Goal: Register for event/course

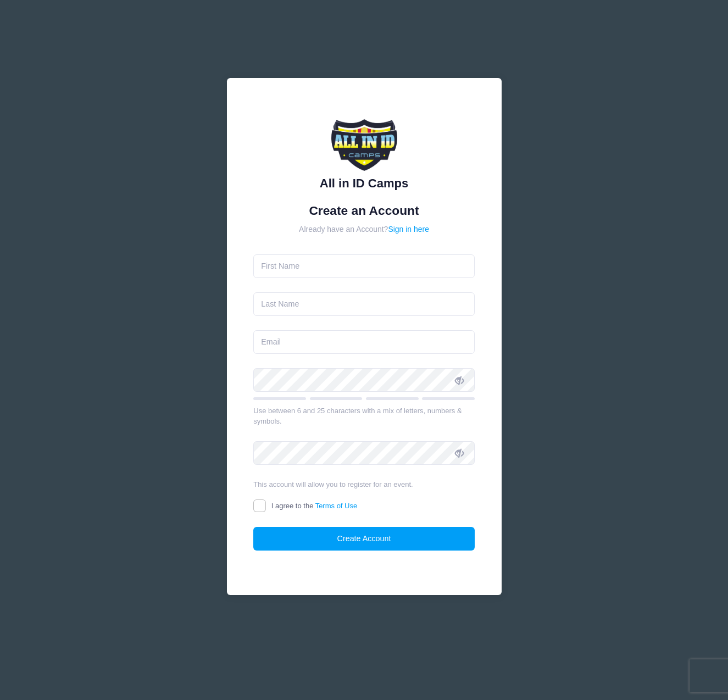
click at [313, 251] on form "Create an Account Already have an Account? Sign in here Use between 6 and 25 ch…" at bounding box center [363, 377] width 221 height 348
type input "[PERSON_NAME]"
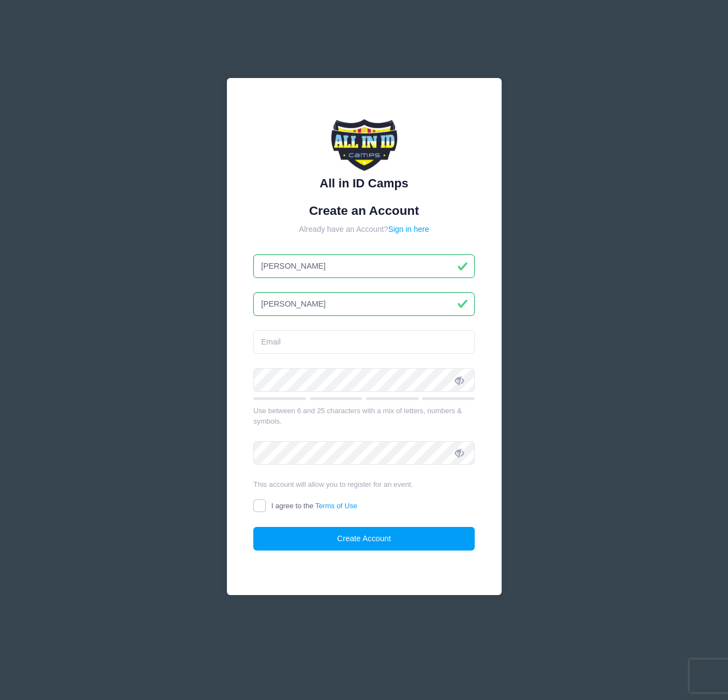
type input "[PERSON_NAME]"
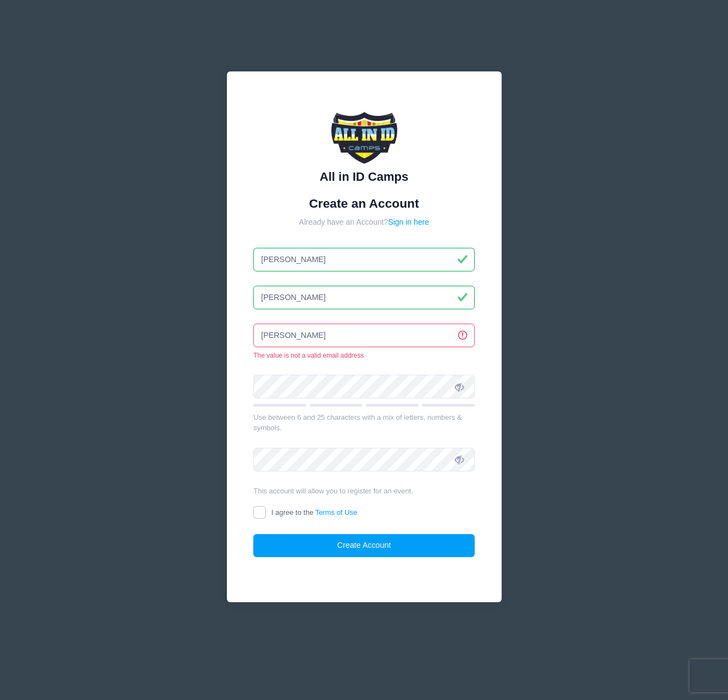
type input "[PERSON_NAME]"
type input "[PERSON_NAME][EMAIL_ADDRESS][DOMAIN_NAME]"
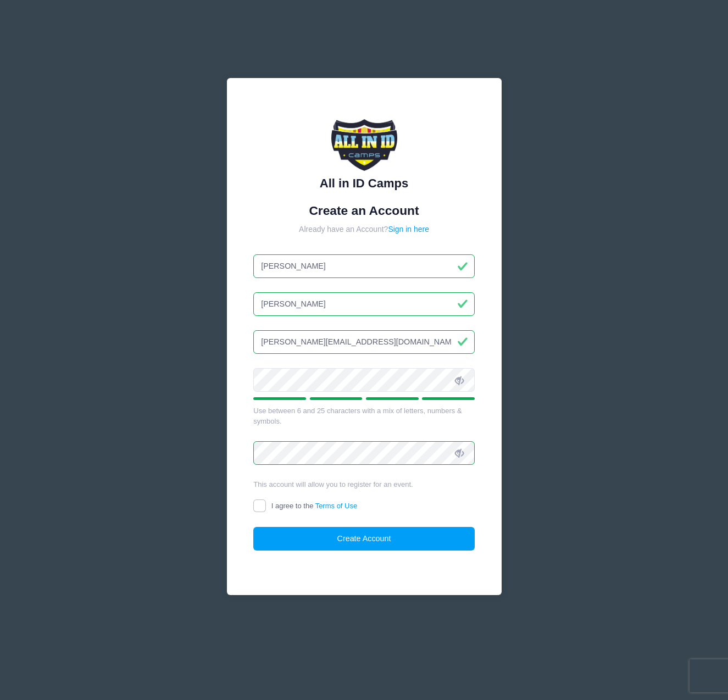
click at [225, 376] on div "All in ID Camps Create an Account Already have an Account? Sign in here Chris O…" at bounding box center [364, 350] width 293 height 562
click at [263, 511] on input "I agree to the Terms of Use" at bounding box center [259, 505] width 13 height 13
checkbox input "true"
click at [320, 525] on form "Create an Account Already have an Account? Sign in here Chris O'Leary oleary.ch…" at bounding box center [363, 377] width 221 height 348
click at [320, 531] on button "Create Account" at bounding box center [363, 539] width 221 height 24
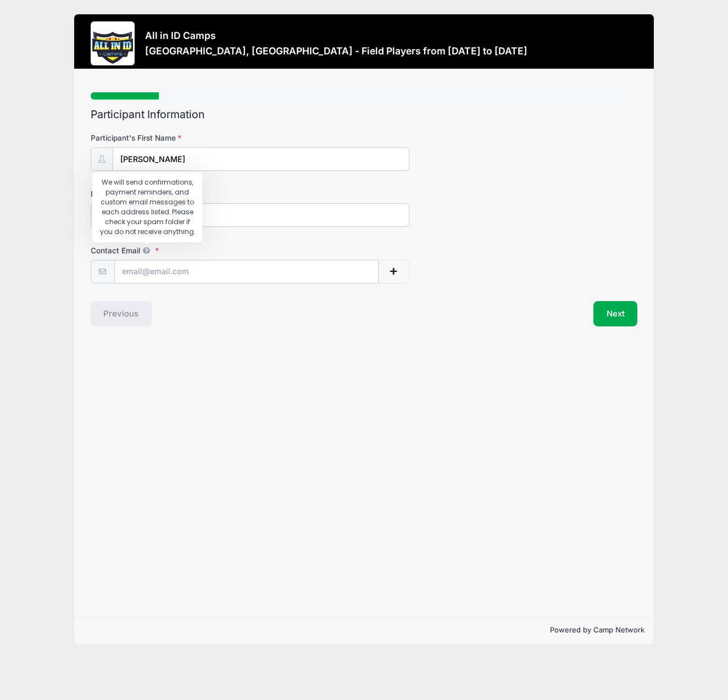
click at [149, 251] on icon at bounding box center [146, 250] width 9 height 7
click at [149, 260] on input "Contact Email" at bounding box center [246, 272] width 264 height 24
type input "[PERSON_NAME][EMAIL_ADDRESS][DOMAIN_NAME]"
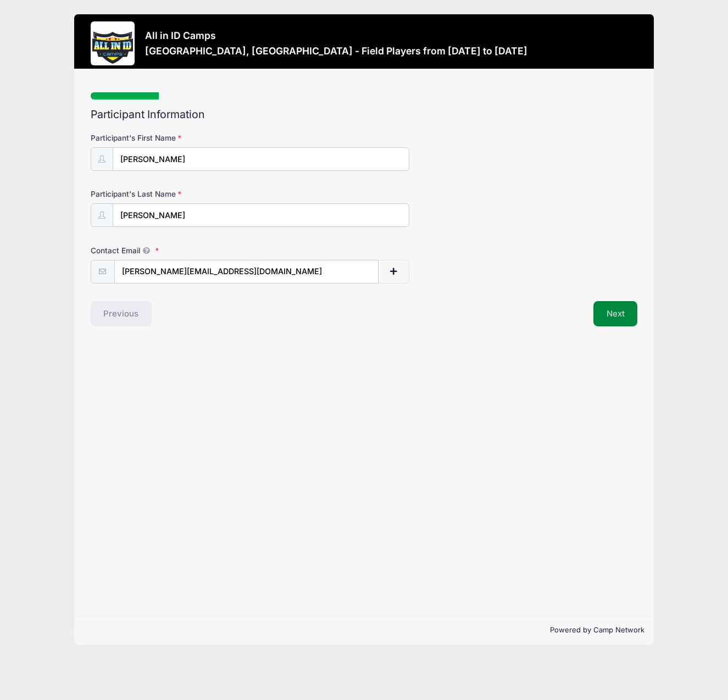
click at [595, 312] on button "Next" at bounding box center [615, 313] width 45 height 25
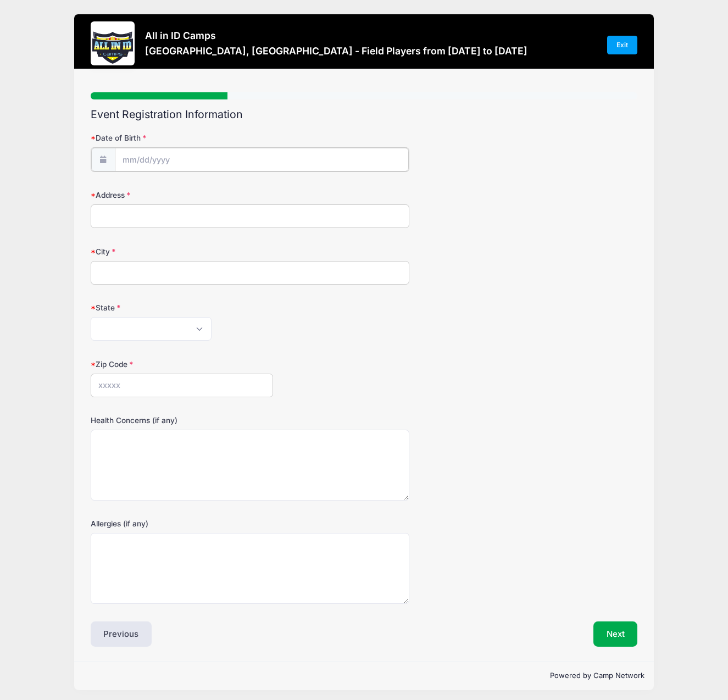
click at [173, 162] on input "Date of Birth" at bounding box center [262, 160] width 295 height 24
select select "11"
click at [218, 190] on input "2025" at bounding box center [218, 187] width 36 height 16
click at [235, 191] on span at bounding box center [232, 191] width 8 height 8
click at [234, 190] on span at bounding box center [232, 191] width 8 height 8
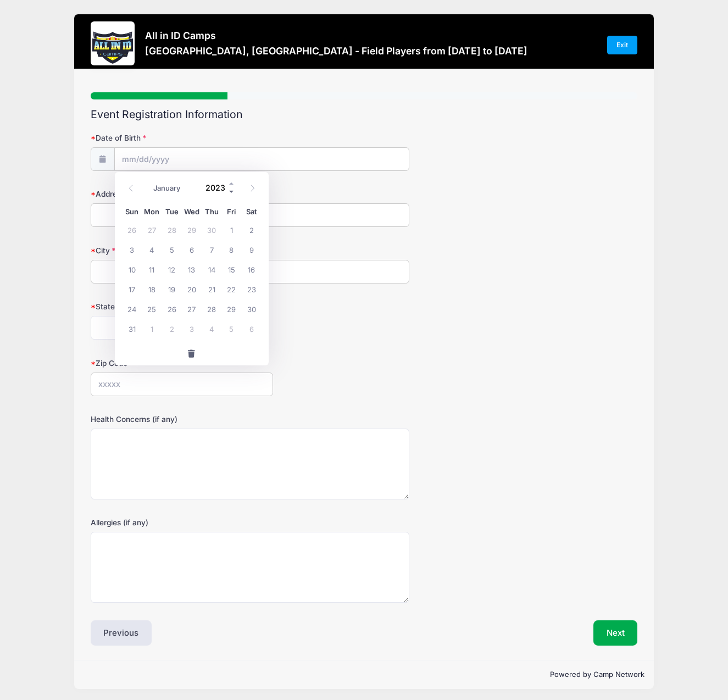
click at [234, 190] on span at bounding box center [232, 191] width 8 height 8
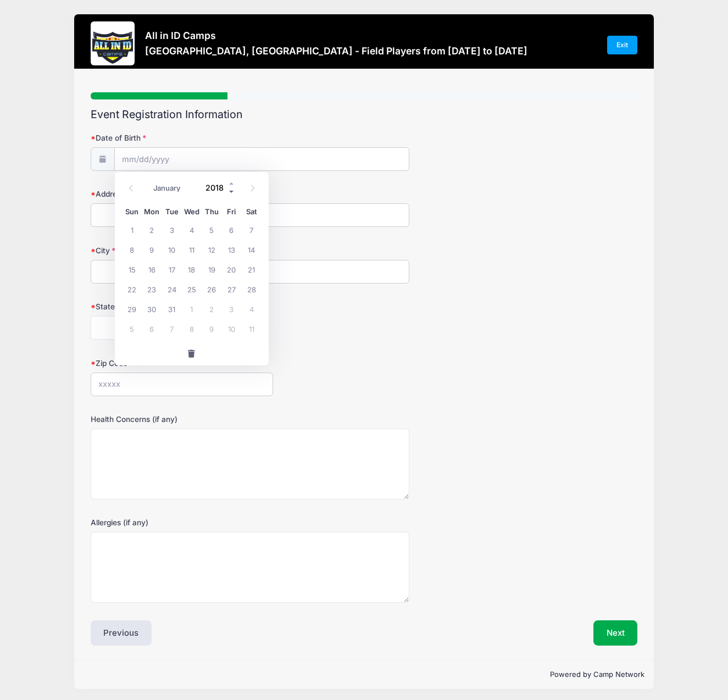
click at [234, 190] on span at bounding box center [232, 191] width 8 height 8
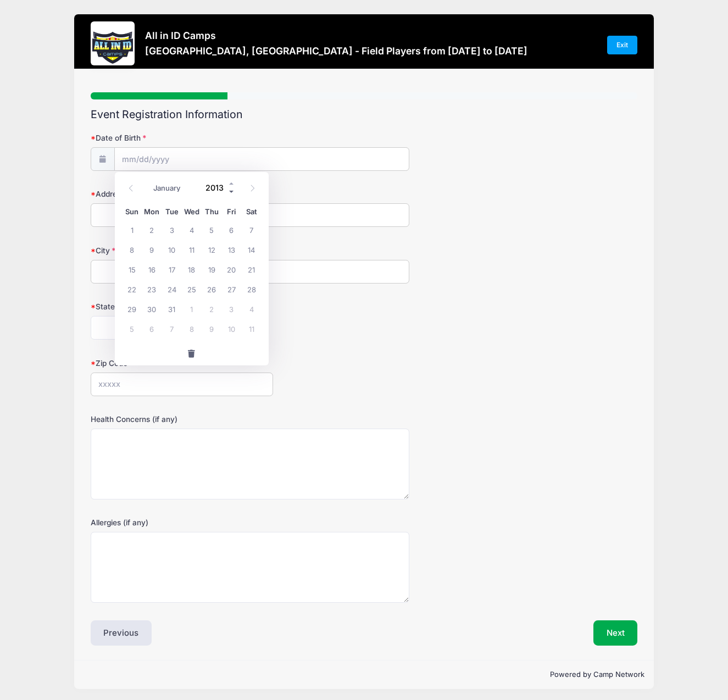
click at [234, 190] on span at bounding box center [232, 191] width 8 height 8
type input "2009"
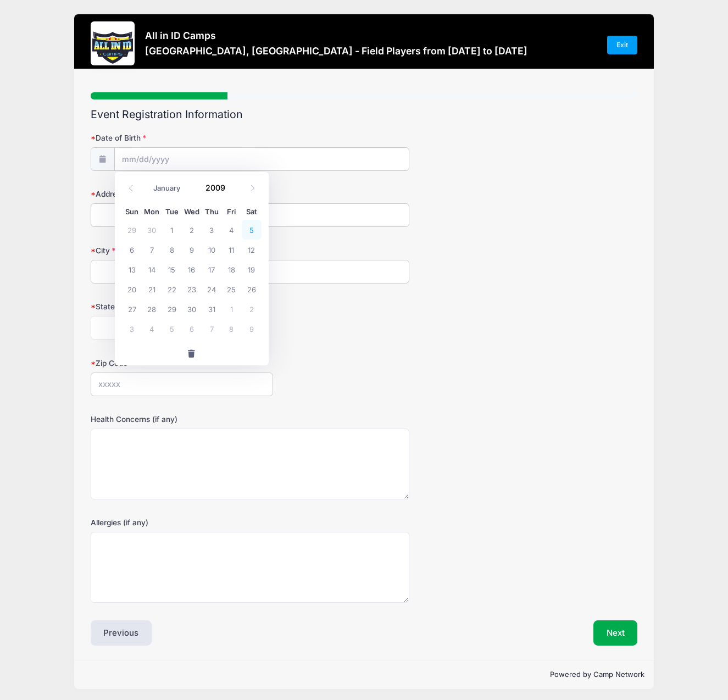
click at [248, 231] on span "5" at bounding box center [252, 230] width 20 height 20
type input "[DATE]"
type input "[STREET_ADDRESS]"
type input "Grayslake"
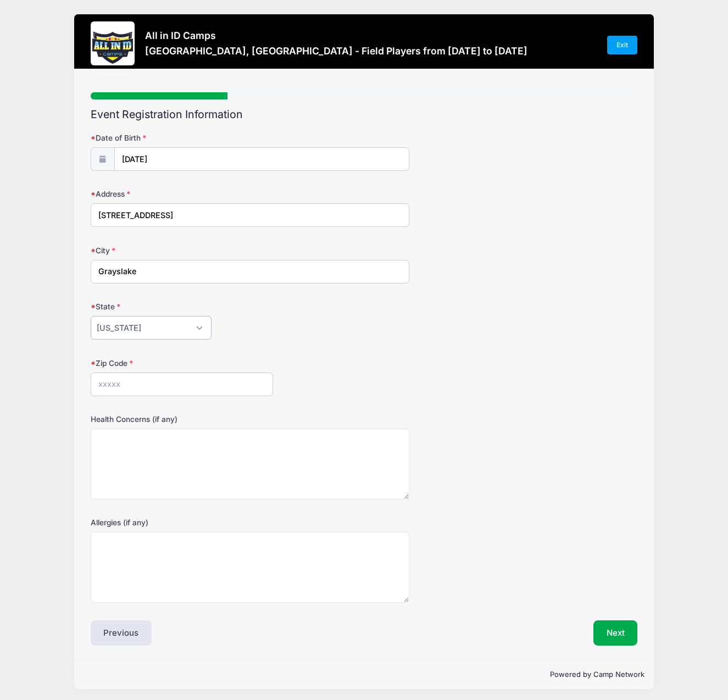
select select "IL"
type input "60030"
type textarea "N/A"
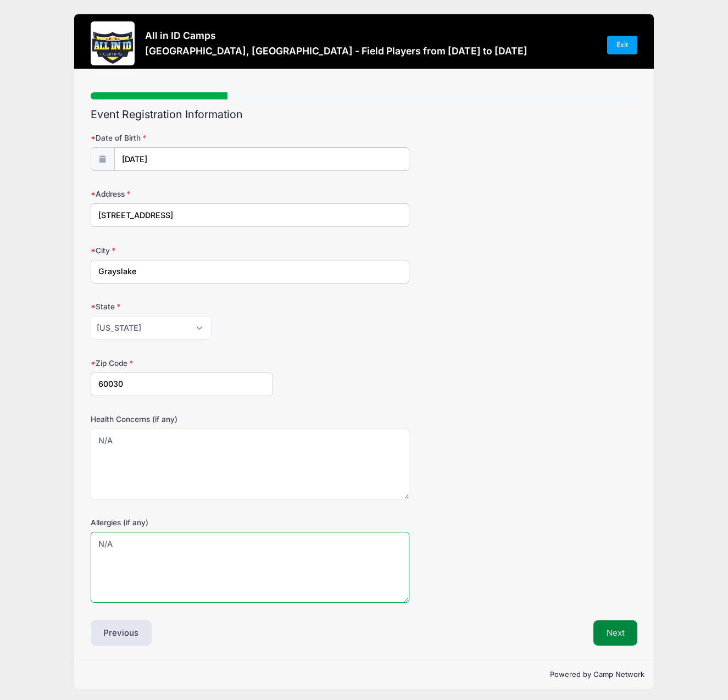
type textarea "N/A"
click at [608, 630] on button "Next" at bounding box center [615, 632] width 45 height 25
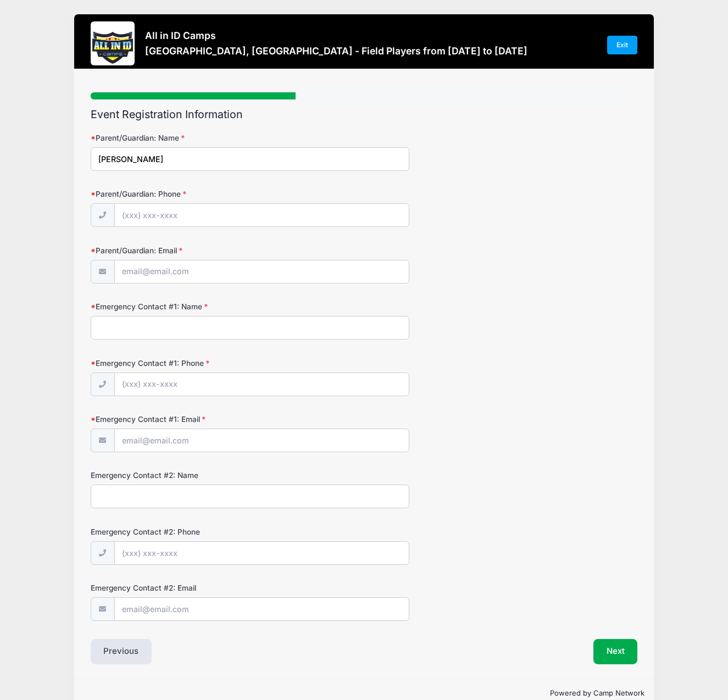
type input "[PERSON_NAME]"
type input "[PHONE_NUMBER]"
type input "[PERSON_NAME]"
type input "[PERSON_NAME][EMAIL_ADDRESS][DOMAIN_NAME]"
type input "h"
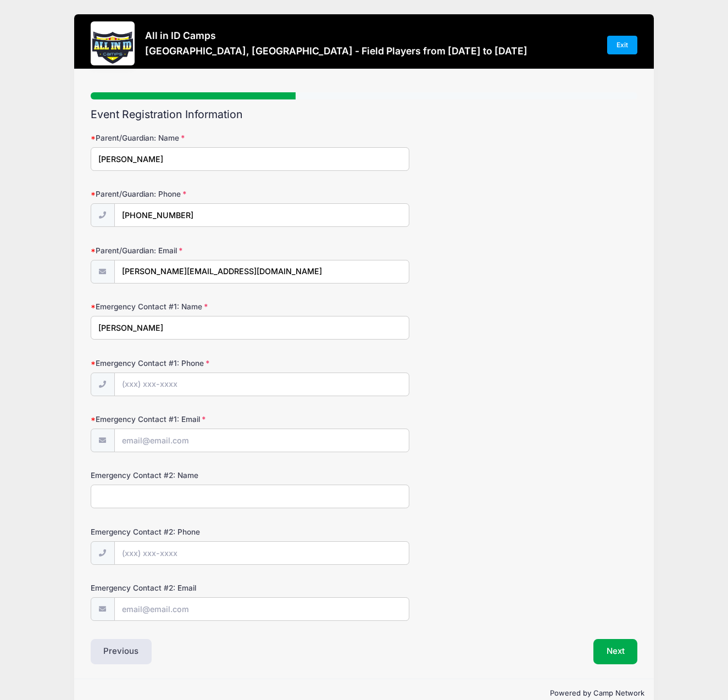
type input "[PERSON_NAME]"
type input "[PHONE_NUMBER]"
type input "[EMAIL_ADDRESS][DOMAIN_NAME]"
type input "ole"
type input "[PERSON_NAME][EMAIL_ADDRESS][DOMAIN_NAME]"
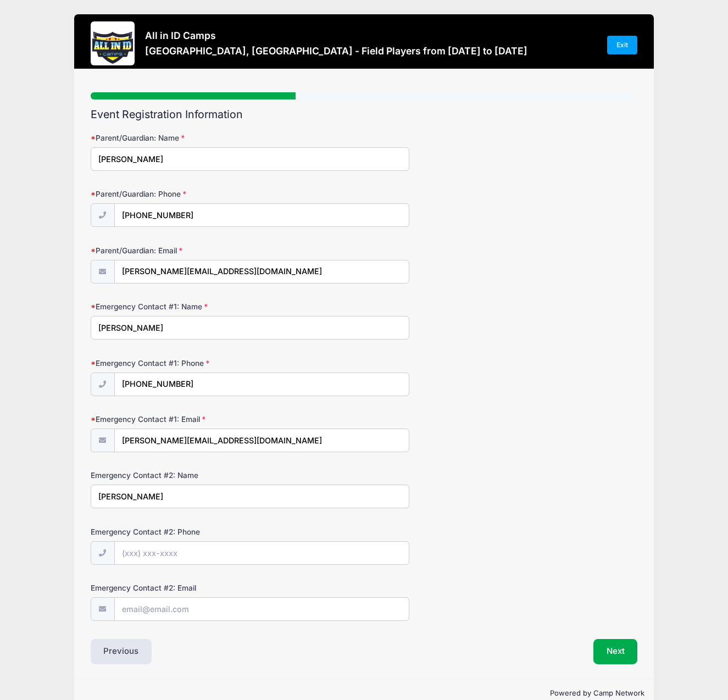
type input "[PERSON_NAME]"
type input "[PHONE_NUMBER]"
type input "[EMAIL_ADDRESS][DOMAIN_NAME]"
click at [621, 645] on button "Next" at bounding box center [615, 651] width 45 height 25
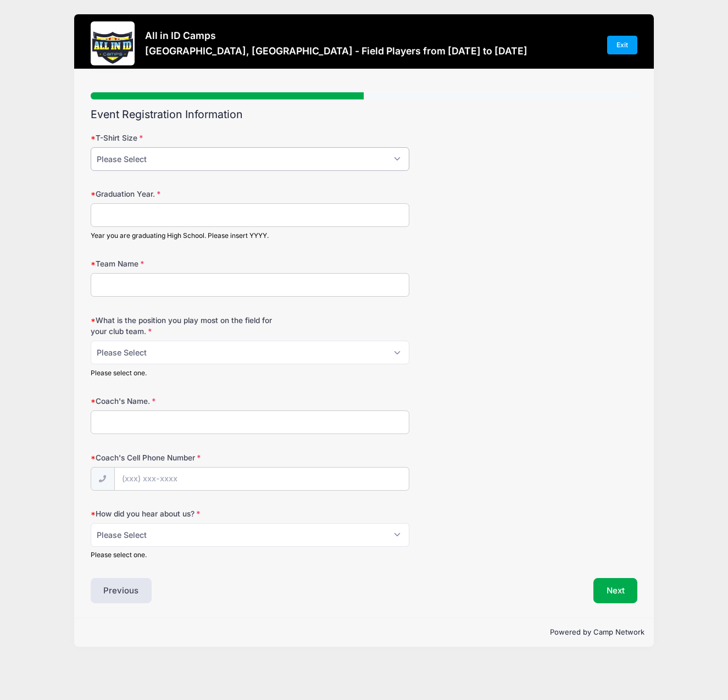
select select "AL"
click at [218, 216] on input "Graduation Year." at bounding box center [250, 215] width 319 height 24
type input "2009"
type input "FC1974 Elite ECNL"
click at [220, 363] on div "Please Select 1-GK 2-RB 3-LB 4-CB 5-CB 6-DCM 7- Right Winger 8- CM 9-Striker 10…" at bounding box center [250, 359] width 319 height 37
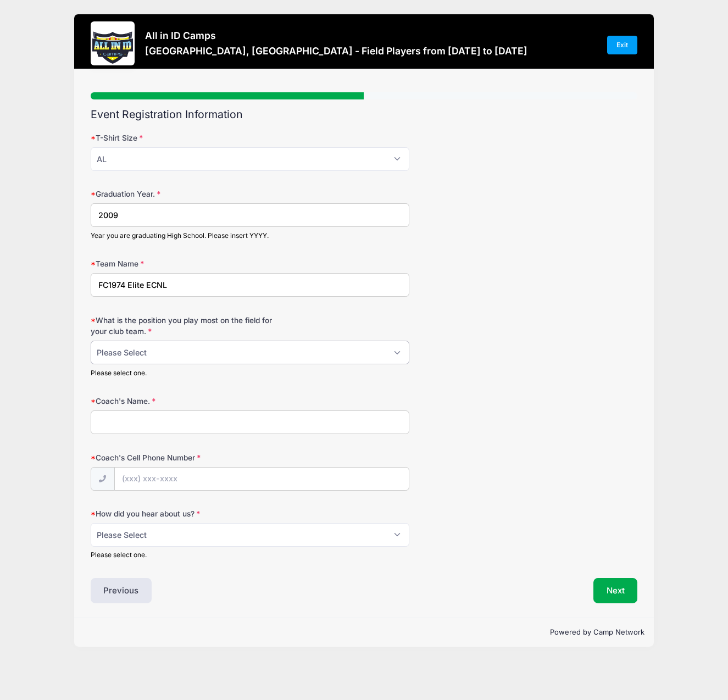
select select "5-CB"
type input "[PERSON_NAME]"
type input "[PHONE_NUMBER]"
select select "Other"
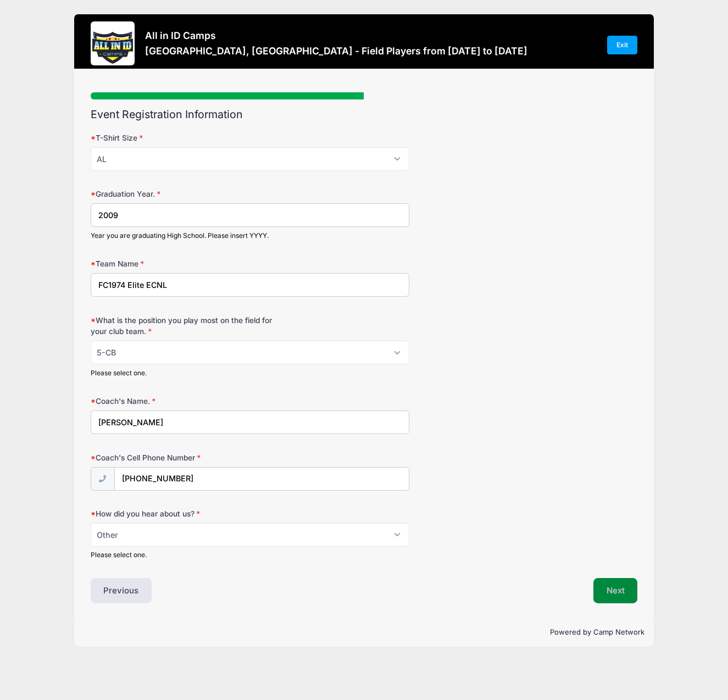
click at [619, 590] on button "Next" at bounding box center [615, 590] width 45 height 25
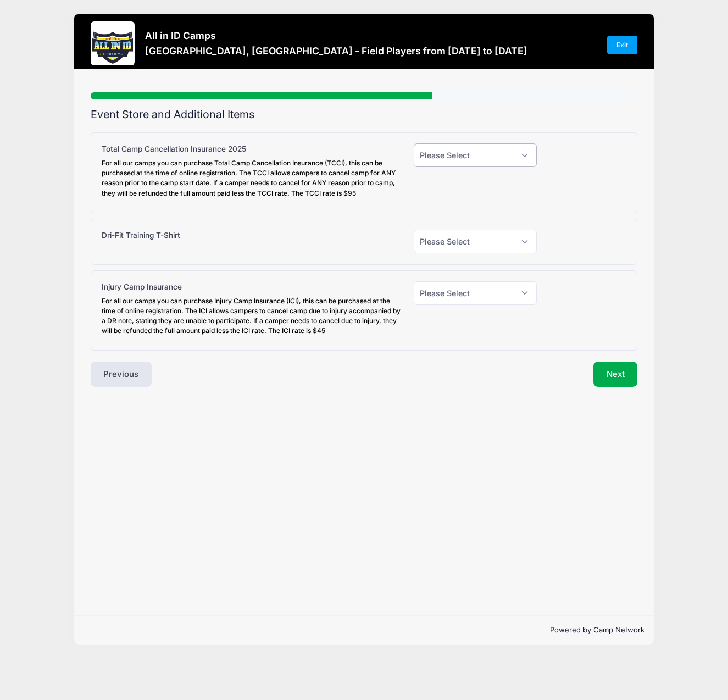
select select "0"
click at [490, 253] on div "Dri-Fit Training T-Shirt Please Select Yes (+$30.00) No" at bounding box center [364, 242] width 547 height 46
select select "0"
select select "1"
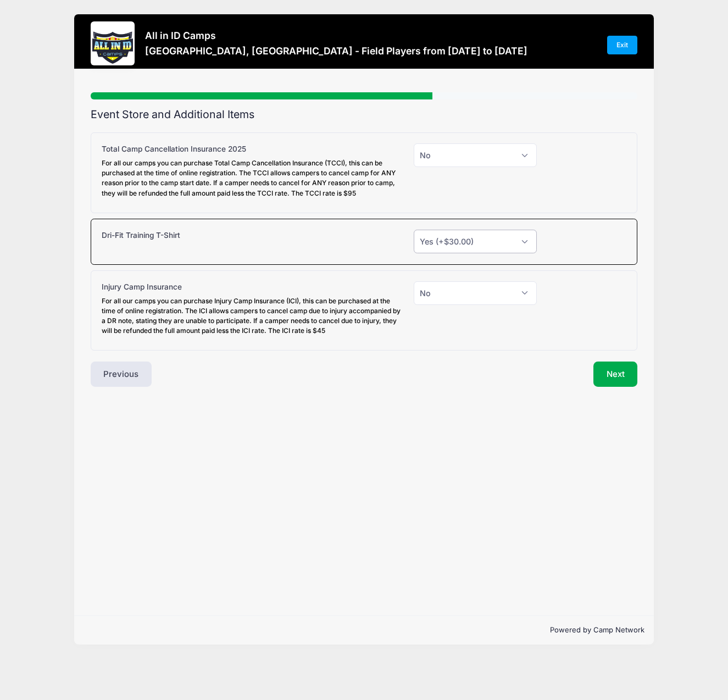
scroll to position [0, 1]
click at [622, 373] on button "Next" at bounding box center [615, 374] width 45 height 25
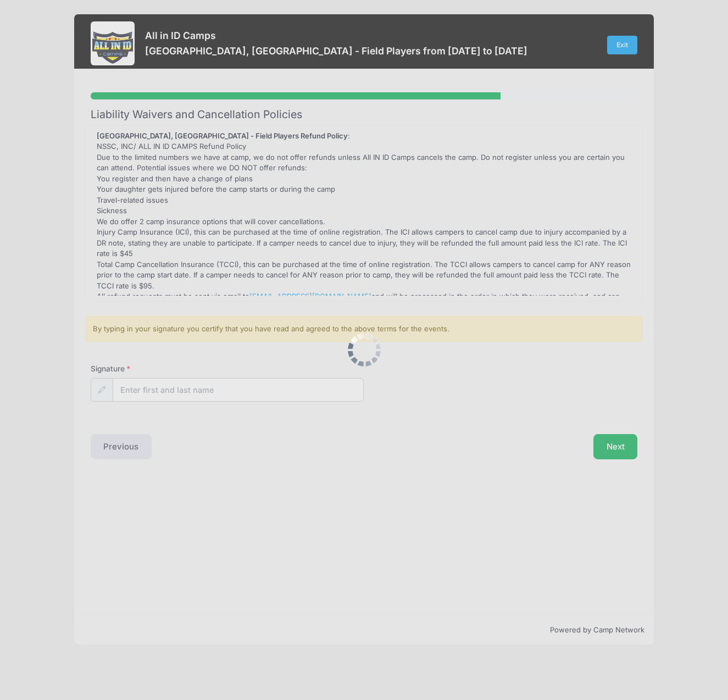
scroll to position [0, 0]
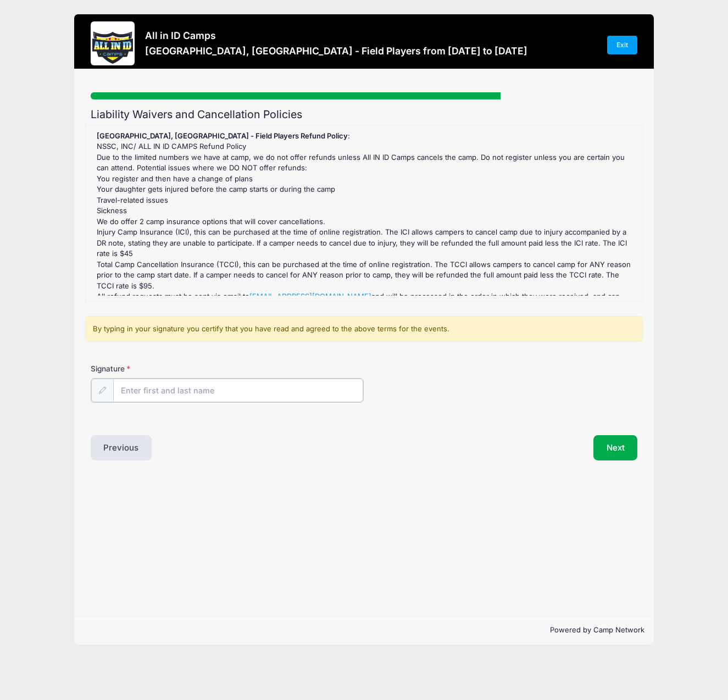
click at [236, 386] on input "Signature" at bounding box center [238, 391] width 251 height 24
type input "[PERSON_NAME]"
click at [619, 439] on button "Next" at bounding box center [615, 446] width 45 height 25
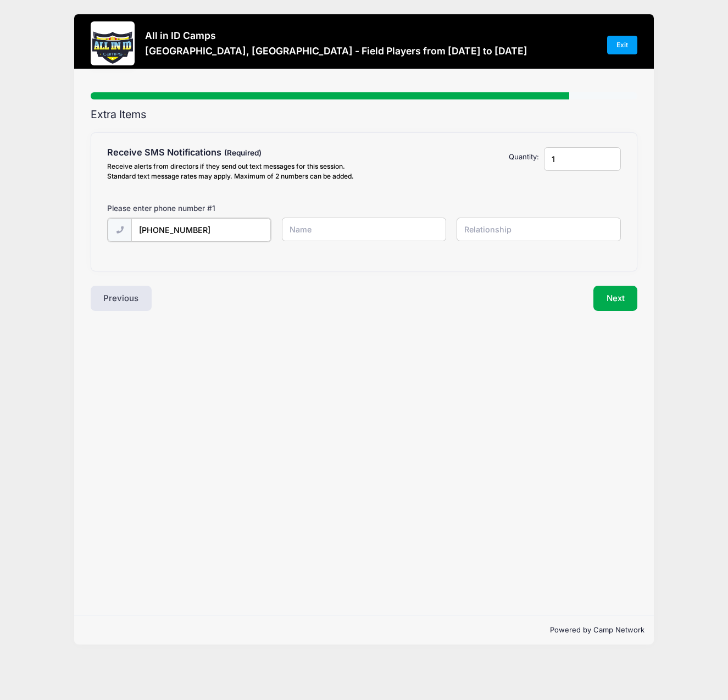
type input "[PHONE_NUMBER]"
type input "[PERSON_NAME]"
type input "Daughter"
click at [609, 157] on input "2" at bounding box center [582, 159] width 77 height 24
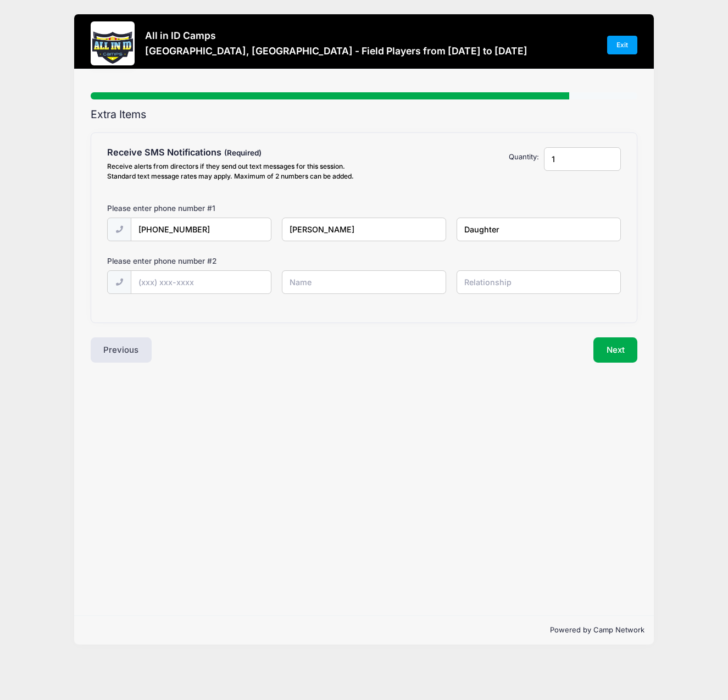
click at [609, 162] on input "1" at bounding box center [582, 159] width 77 height 24
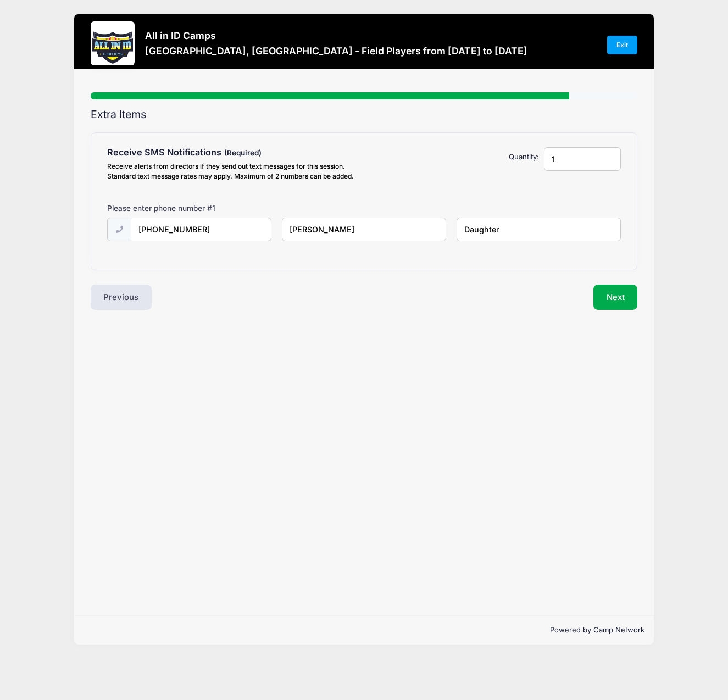
type input "2"
click at [611, 157] on input "2" at bounding box center [582, 159] width 77 height 24
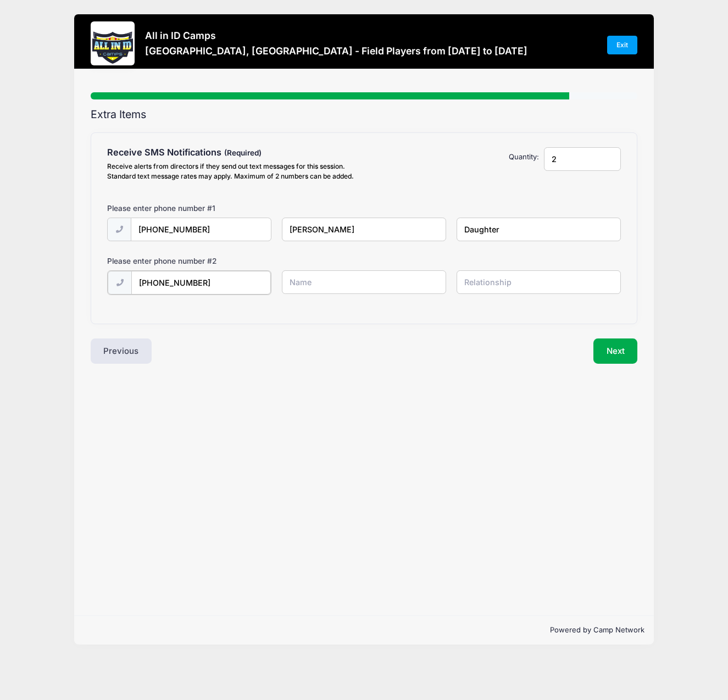
type input "[PHONE_NUMBER]"
click at [0, 0] on input "[PERSON_NAME];[PERSON_NAME]" at bounding box center [0, 0] width 0 height 0
type input "[PERSON_NAME]"
type input "D"
type input "Father"
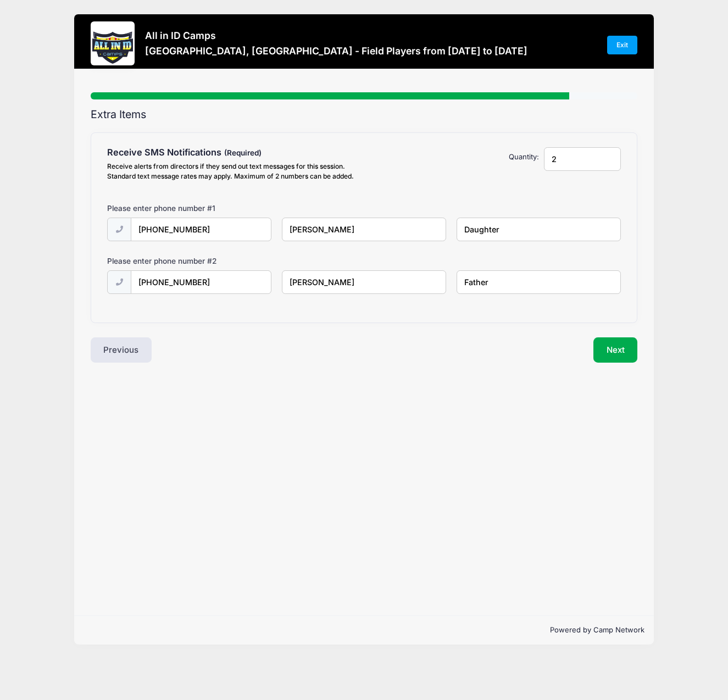
click at [410, 346] on div "Next" at bounding box center [503, 349] width 279 height 25
click at [636, 347] on button "Next" at bounding box center [615, 349] width 45 height 25
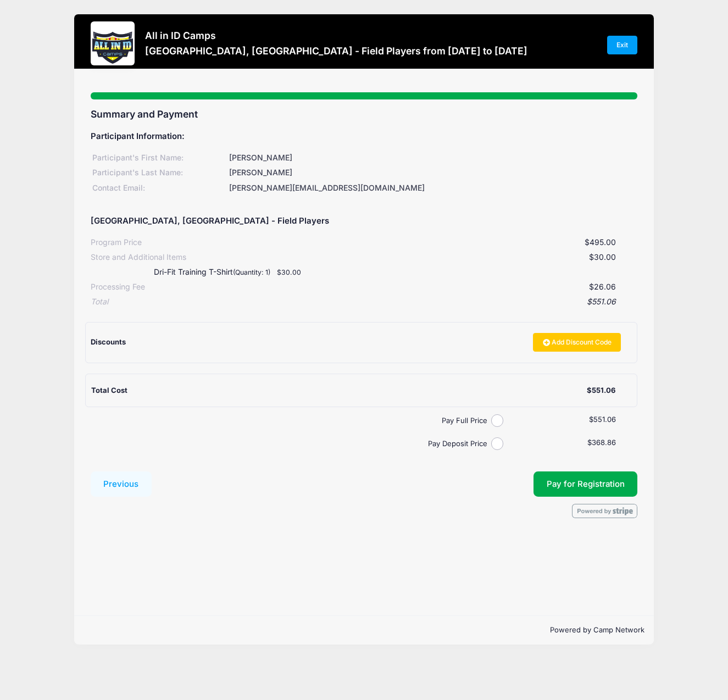
click at [501, 414] on input "Pay Full Price" at bounding box center [497, 420] width 13 height 13
radio input "true"
click at [588, 479] on span "Pay for Registration" at bounding box center [586, 484] width 78 height 10
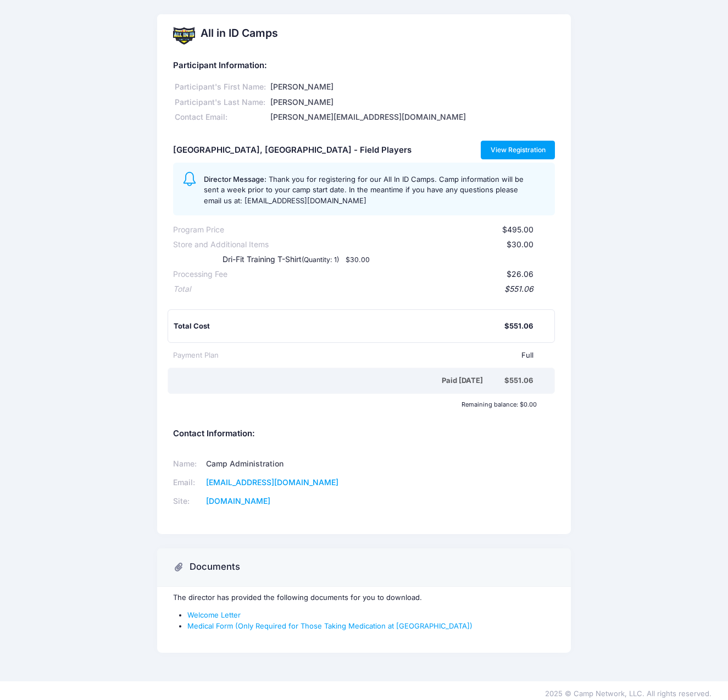
click at [515, 151] on link "View Registration" at bounding box center [518, 150] width 74 height 19
click at [263, 496] on link "allinidcamps.com" at bounding box center [238, 500] width 64 height 9
